Goal: Task Accomplishment & Management: Use online tool/utility

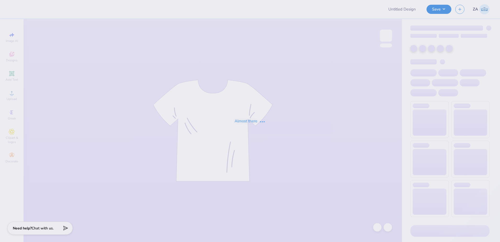
type input "POP hats"
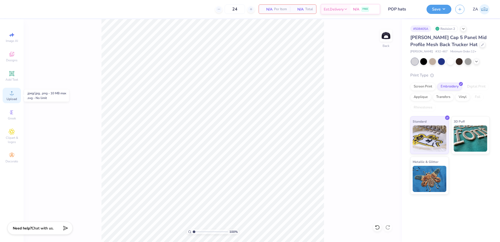
click at [18, 90] on div "Upload" at bounding box center [12, 95] width 18 height 15
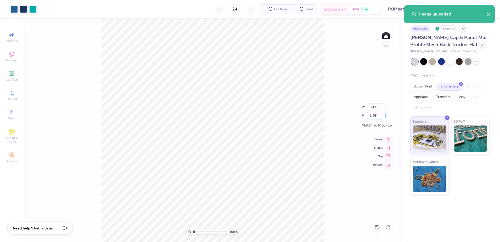
click at [378, 116] on input "2.48" at bounding box center [376, 115] width 19 height 7
type input "2.50"
type input "3.45"
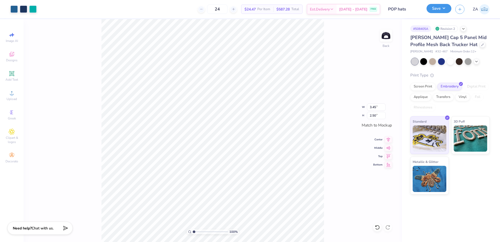
click at [432, 12] on button "Save" at bounding box center [438, 8] width 25 height 9
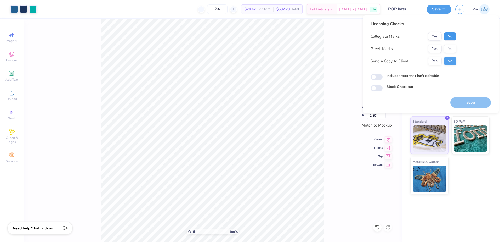
click at [449, 36] on button "No" at bounding box center [450, 36] width 13 height 8
click at [451, 52] on button "No" at bounding box center [450, 48] width 13 height 8
click at [435, 40] on button "Yes" at bounding box center [435, 36] width 14 height 8
click at [471, 100] on button "Save" at bounding box center [470, 102] width 41 height 11
